Goal: Task Accomplishment & Management: Complete application form

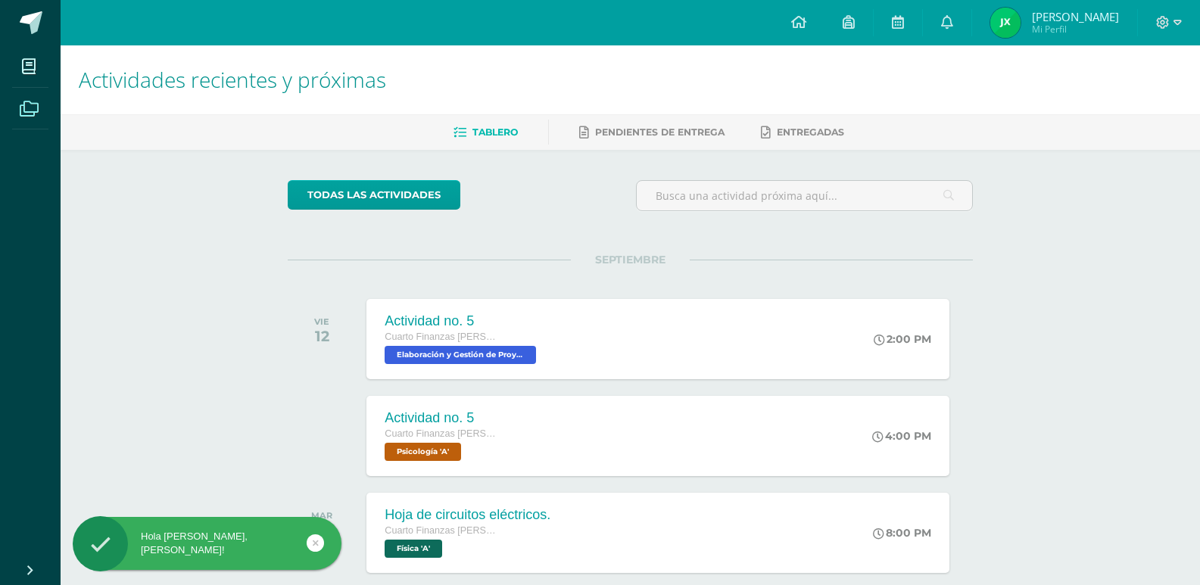
click at [43, 98] on span at bounding box center [29, 108] width 34 height 34
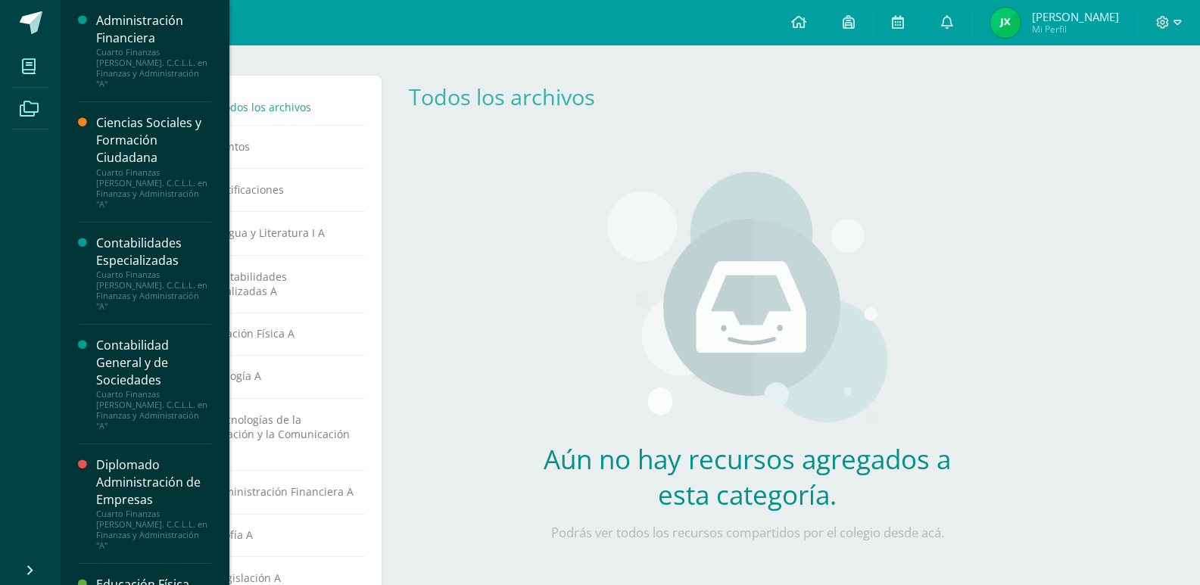
click at [44, 57] on span at bounding box center [29, 66] width 34 height 34
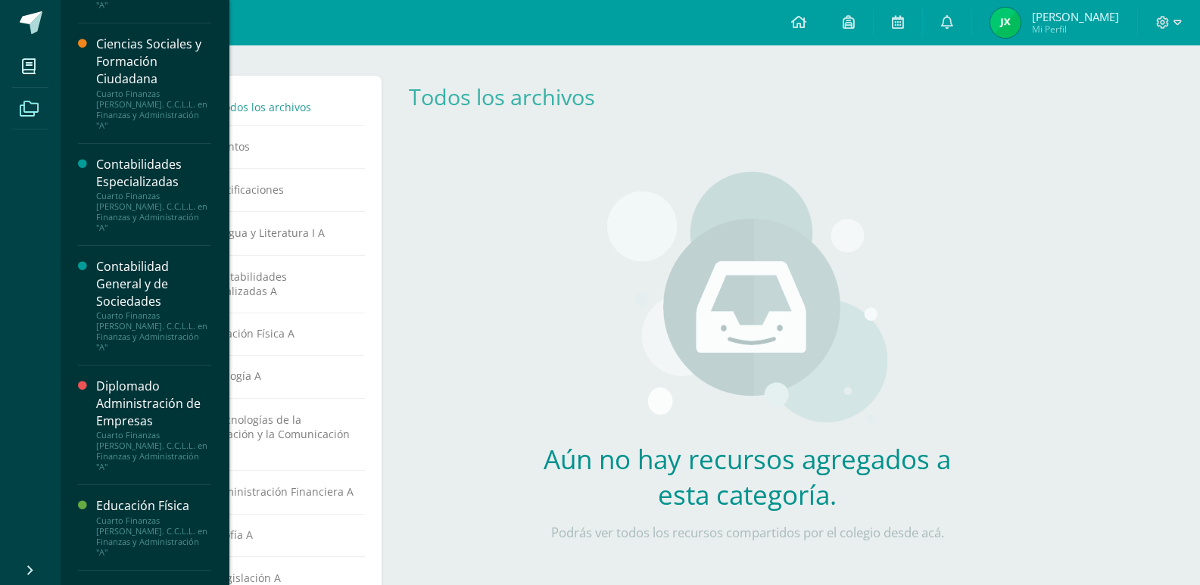
scroll to position [378, 0]
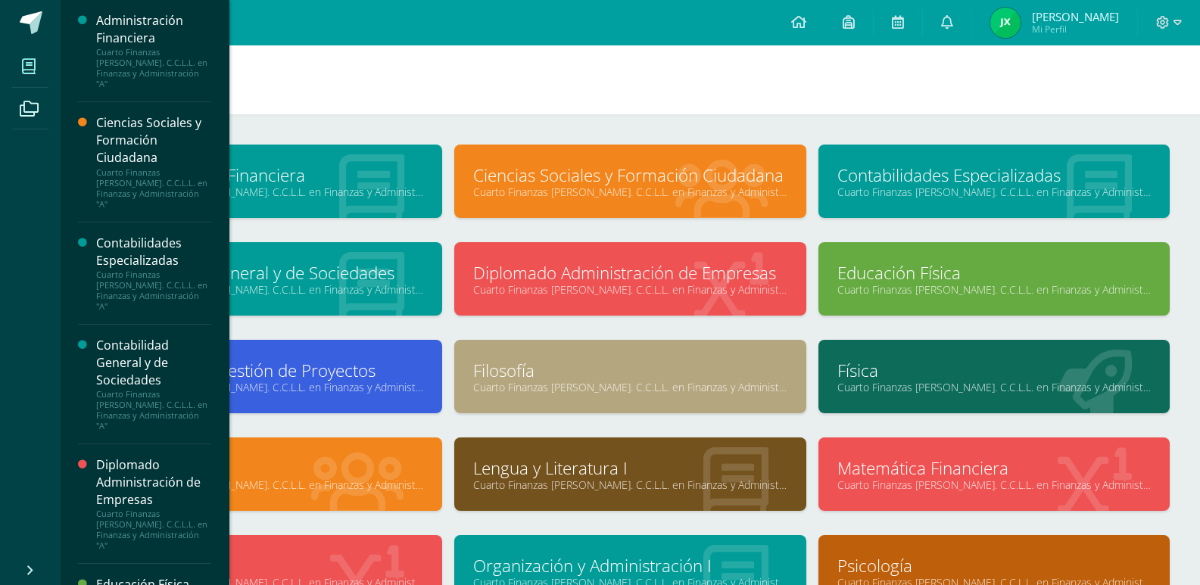
click at [39, 73] on span at bounding box center [29, 66] width 34 height 34
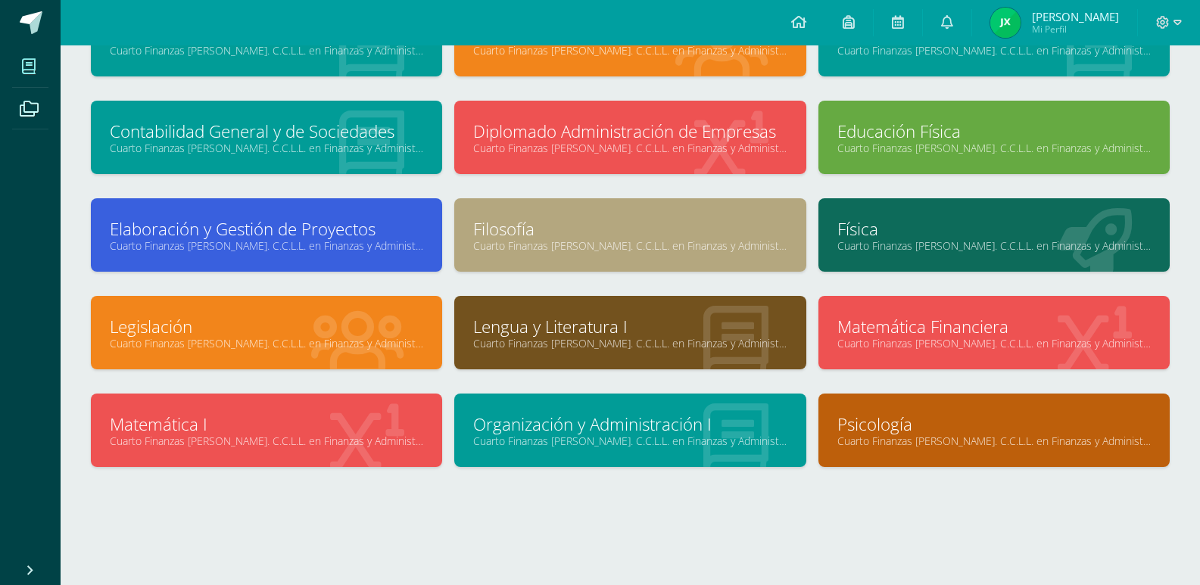
scroll to position [143, 0]
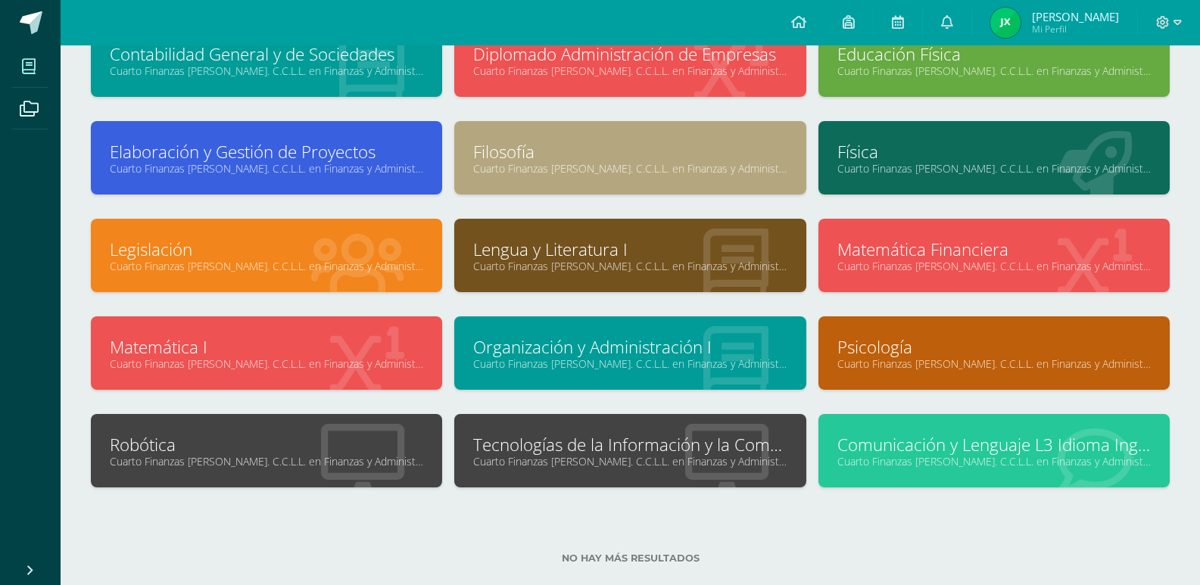
scroll to position [246, 0]
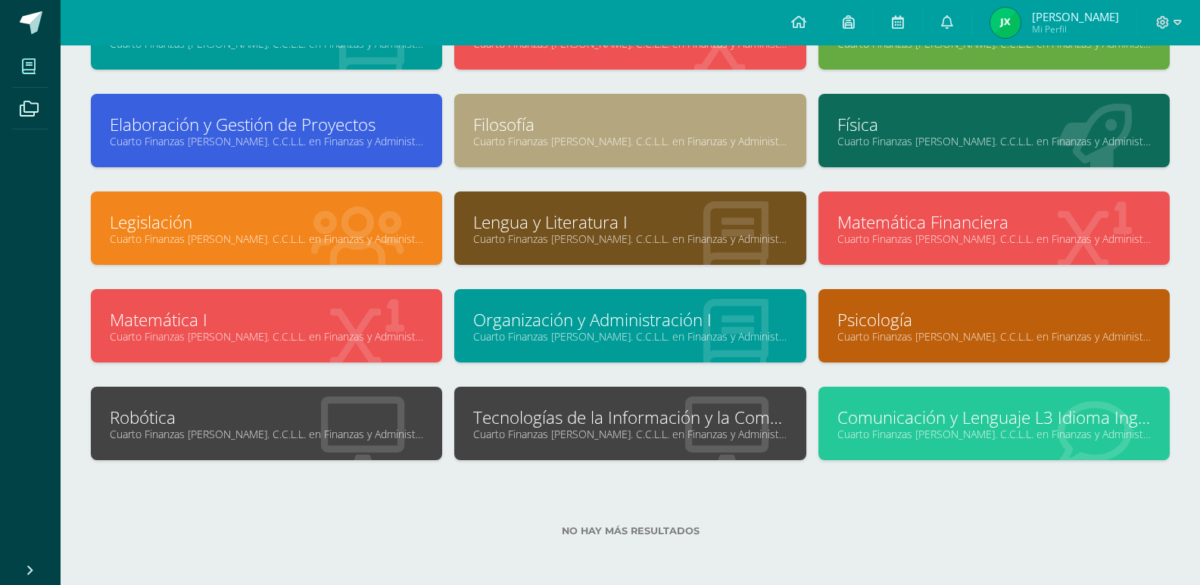
click at [528, 423] on link "Tecnologías de la Información y la Comunicación" at bounding box center [629, 417] width 313 height 23
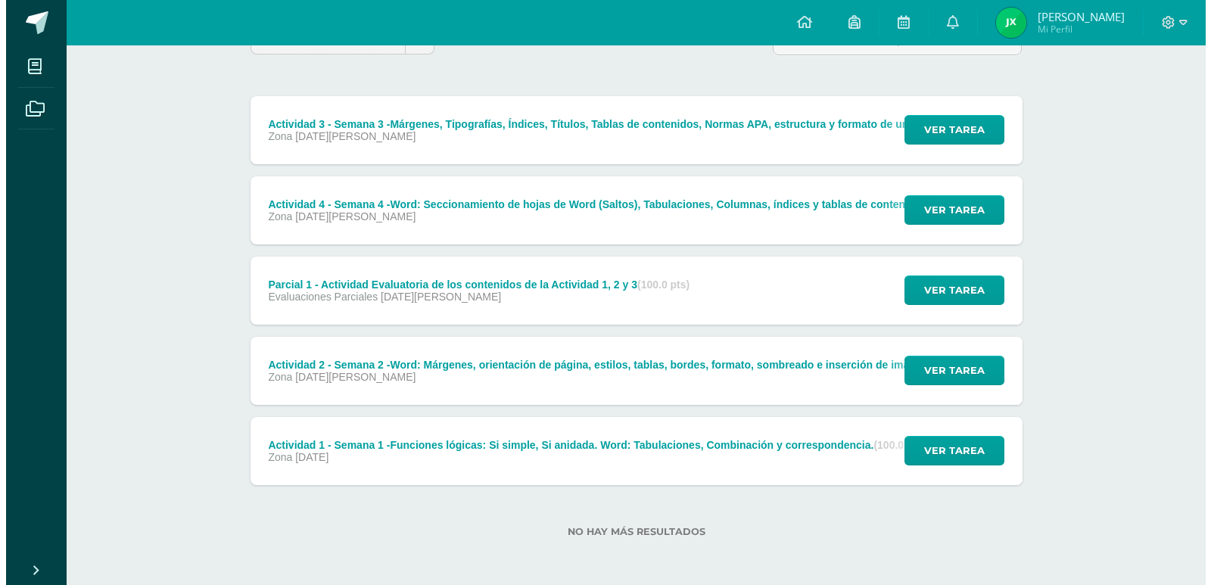
scroll to position [157, 0]
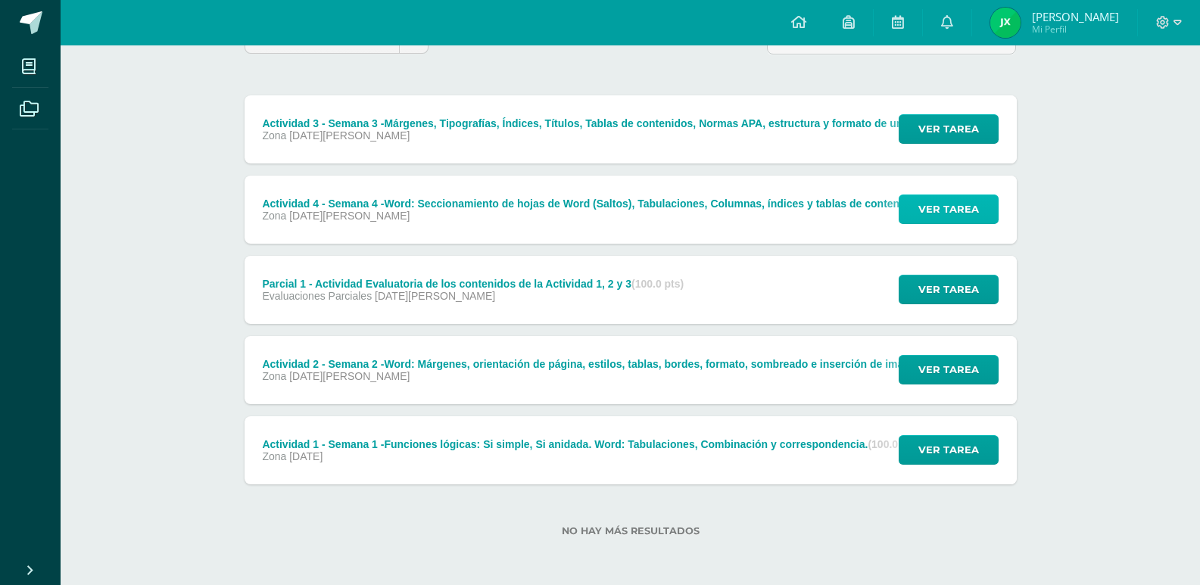
click at [929, 207] on span "Ver tarea" at bounding box center [948, 209] width 61 height 28
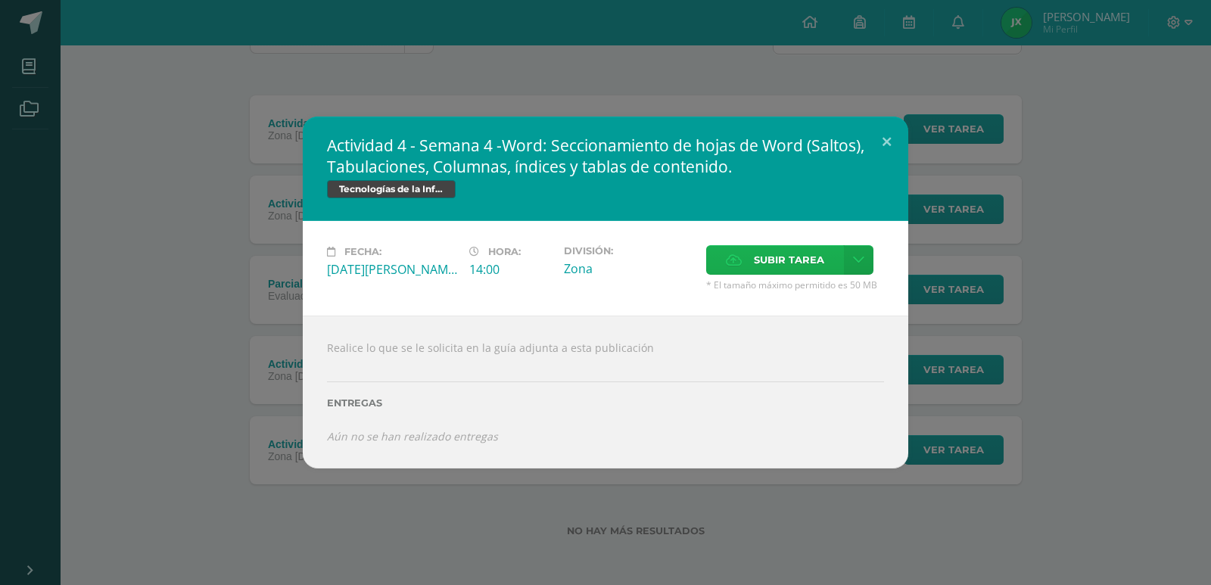
click at [811, 261] on span "Subir tarea" at bounding box center [789, 260] width 70 height 28
click at [0, 0] on input "Subir tarea" at bounding box center [0, 0] width 0 height 0
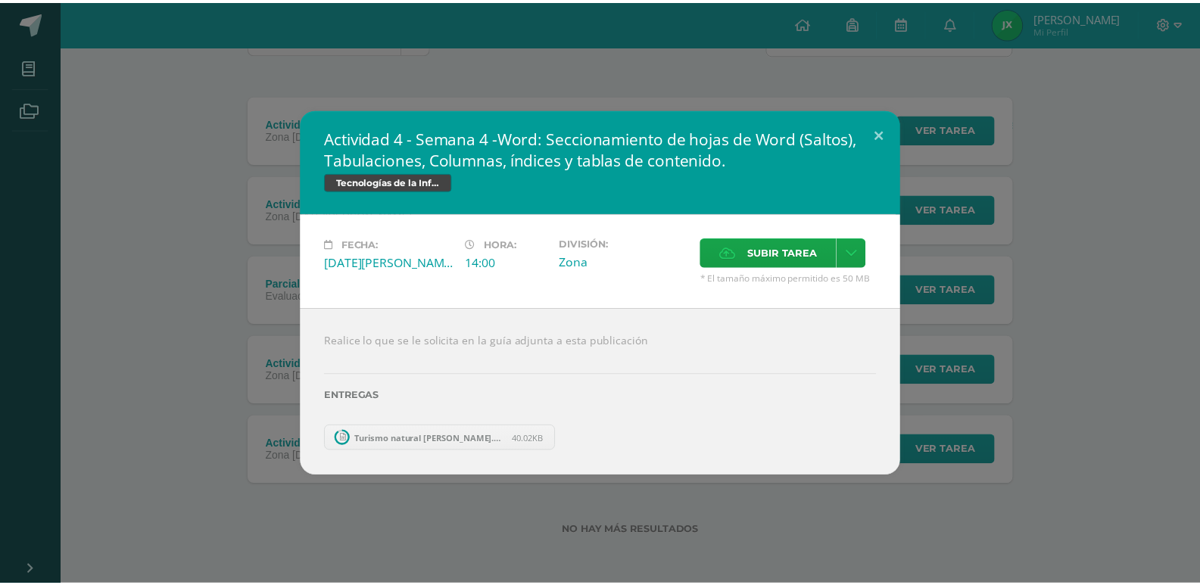
scroll to position [76, 0]
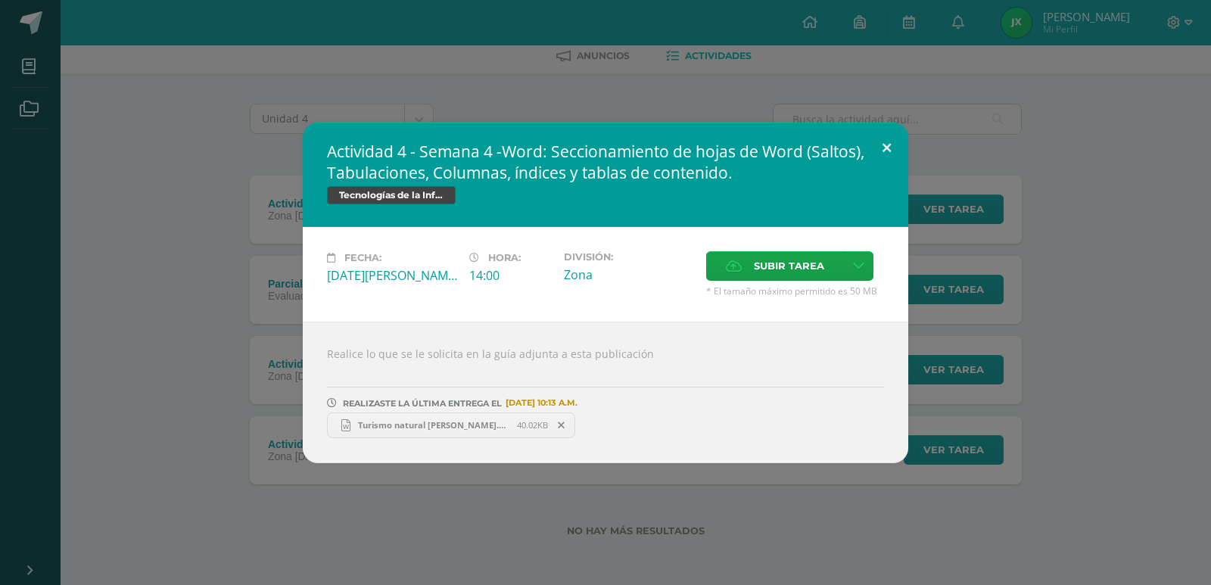
click at [885, 147] on button at bounding box center [886, 148] width 43 height 51
